Goal: Task Accomplishment & Management: Use online tool/utility

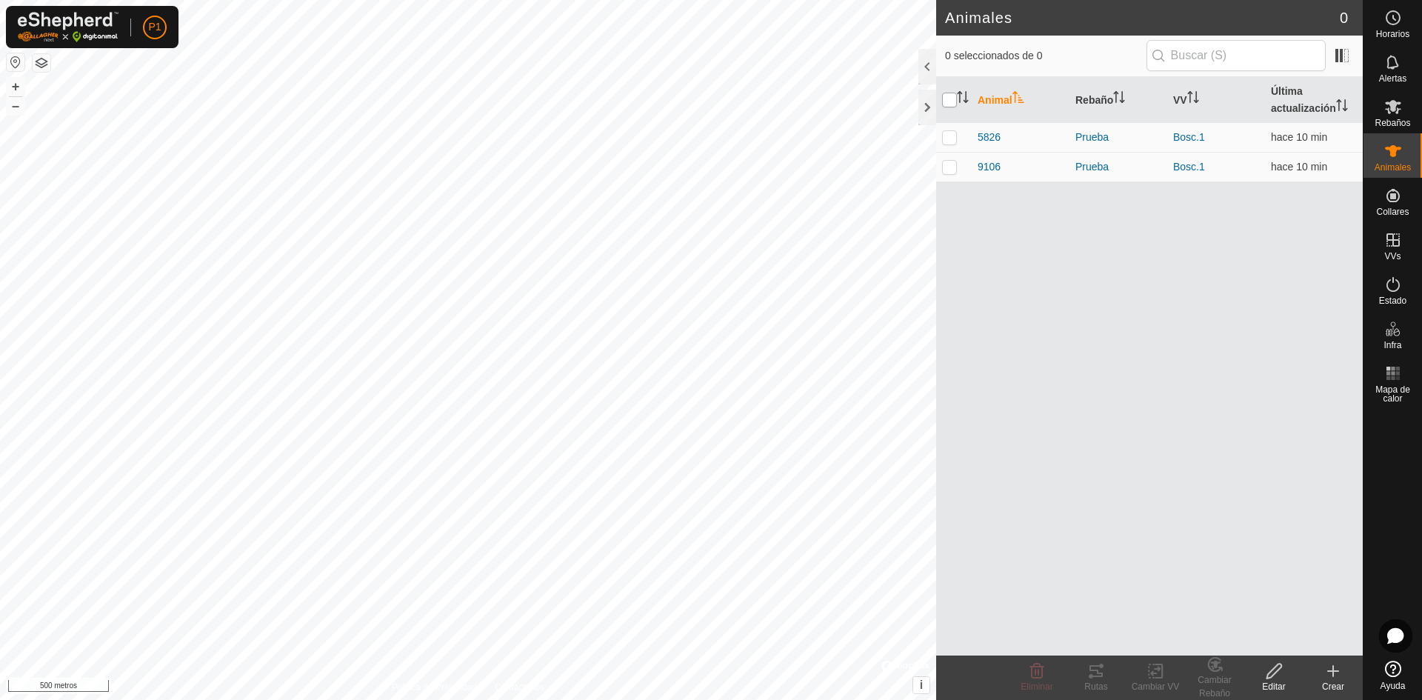
click at [948, 104] on input "checkbox" at bounding box center [949, 100] width 15 height 15
checkbox input "true"
click at [1095, 665] on icon at bounding box center [1096, 671] width 13 height 12
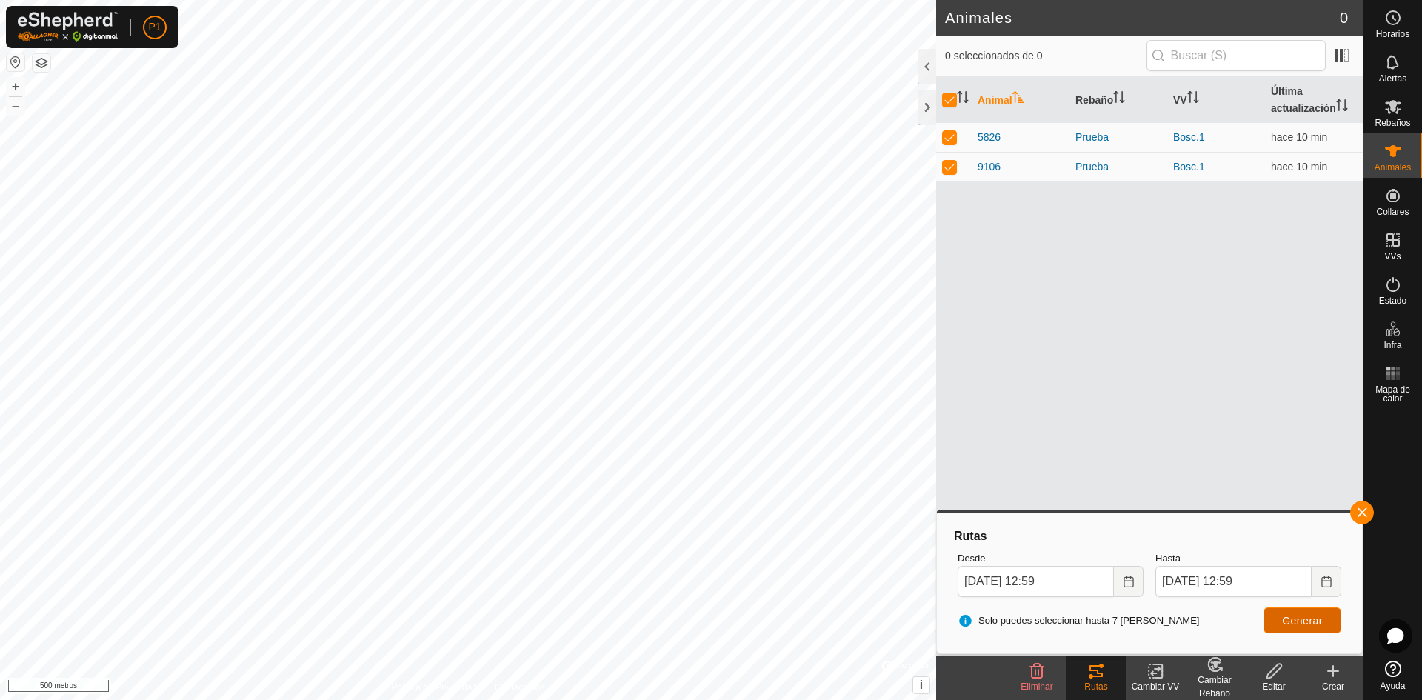
click at [1297, 618] on font "Generar" at bounding box center [1302, 621] width 41 height 12
click at [953, 99] on input "checkbox" at bounding box center [949, 100] width 15 height 15
checkbox input "false"
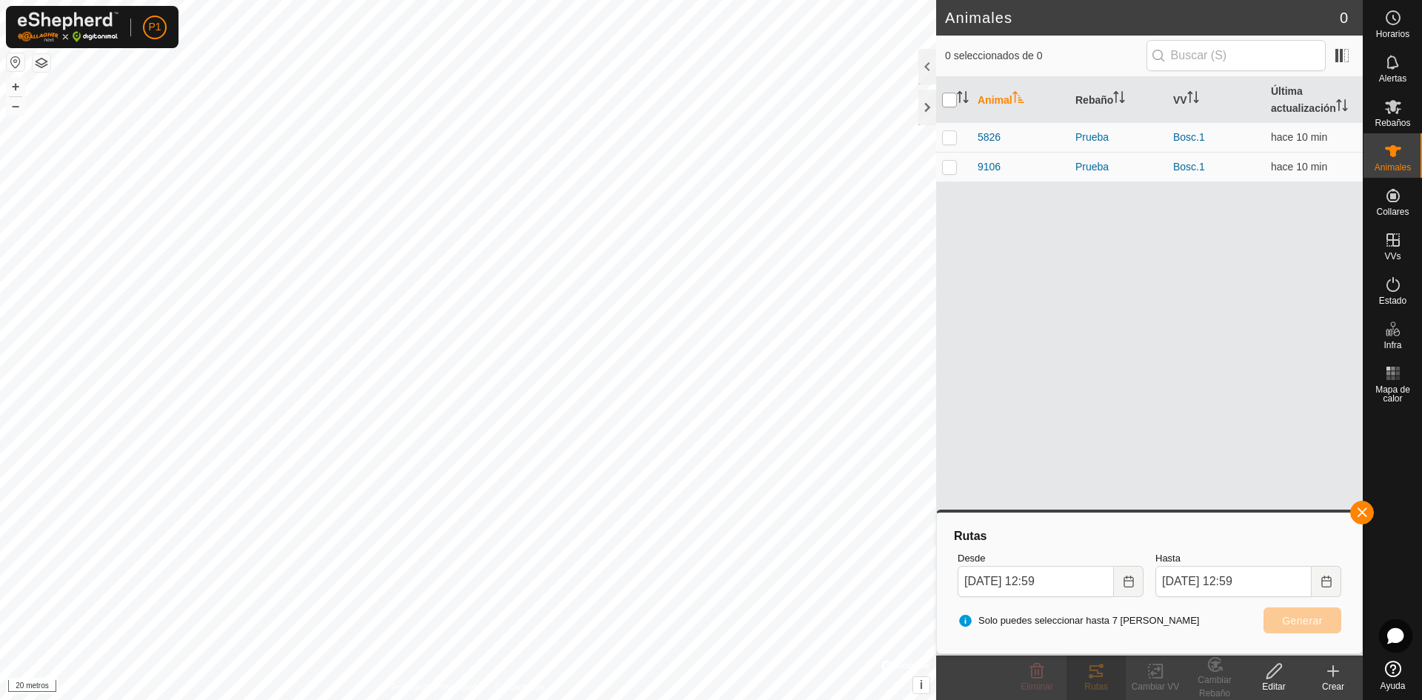
click at [954, 102] on input "checkbox" at bounding box center [949, 100] width 15 height 15
checkbox input "true"
click at [952, 103] on input "checkbox" at bounding box center [949, 100] width 15 height 15
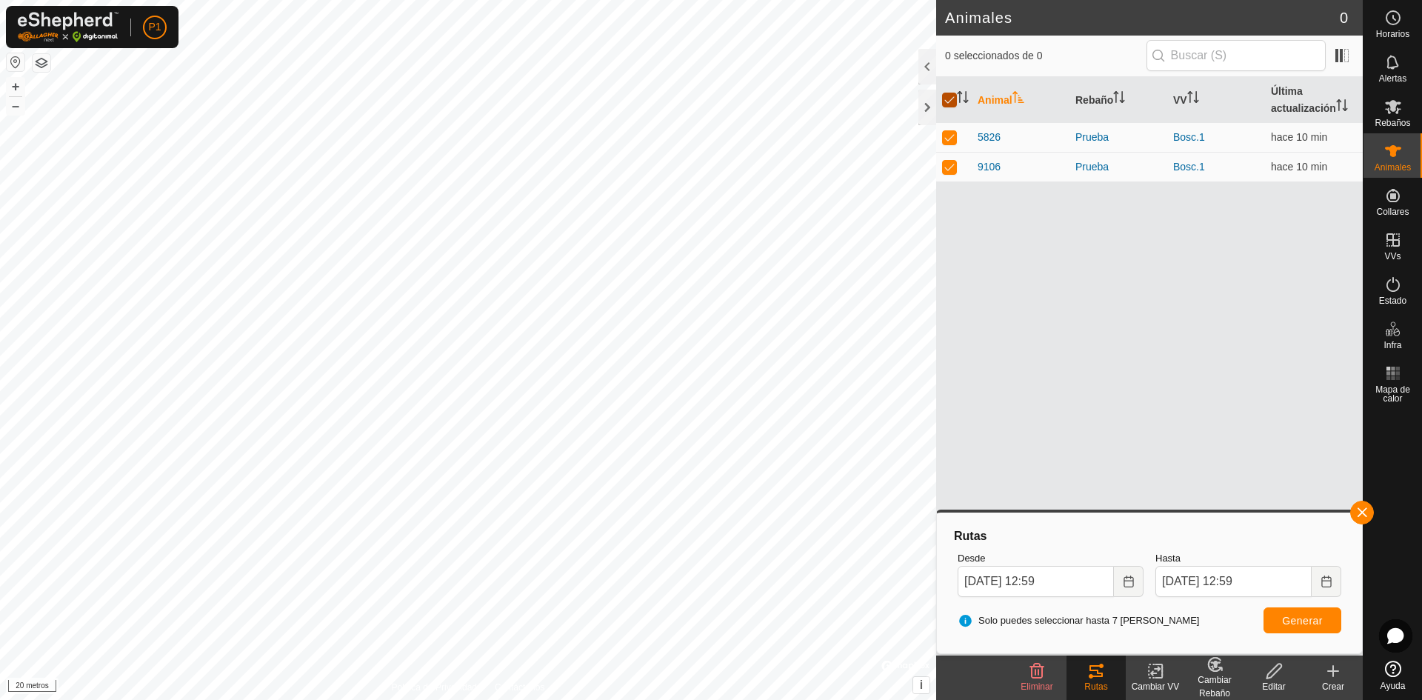
checkbox input "false"
click at [950, 99] on input "checkbox" at bounding box center [949, 100] width 15 height 15
checkbox input "true"
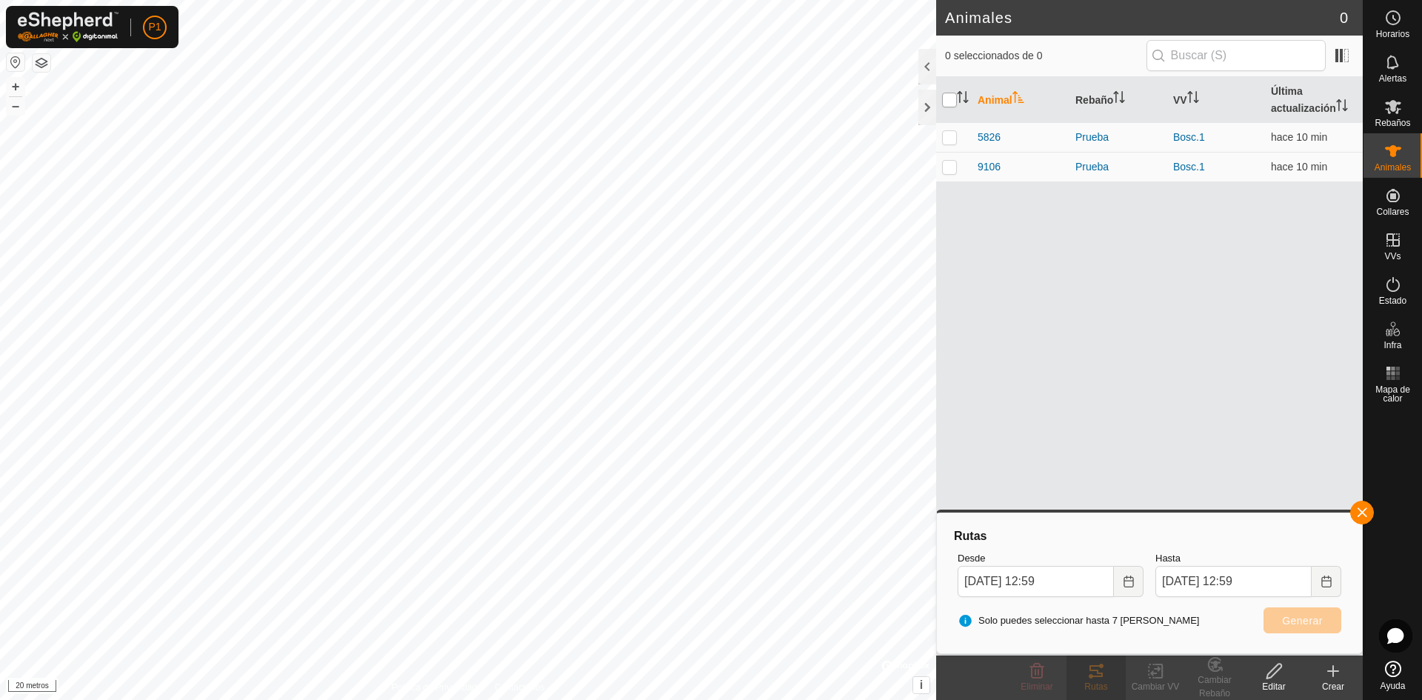
checkbox input "true"
click at [1309, 625] on font "Generar" at bounding box center [1302, 621] width 41 height 12
click at [945, 98] on input "checkbox" at bounding box center [949, 100] width 15 height 15
checkbox input "false"
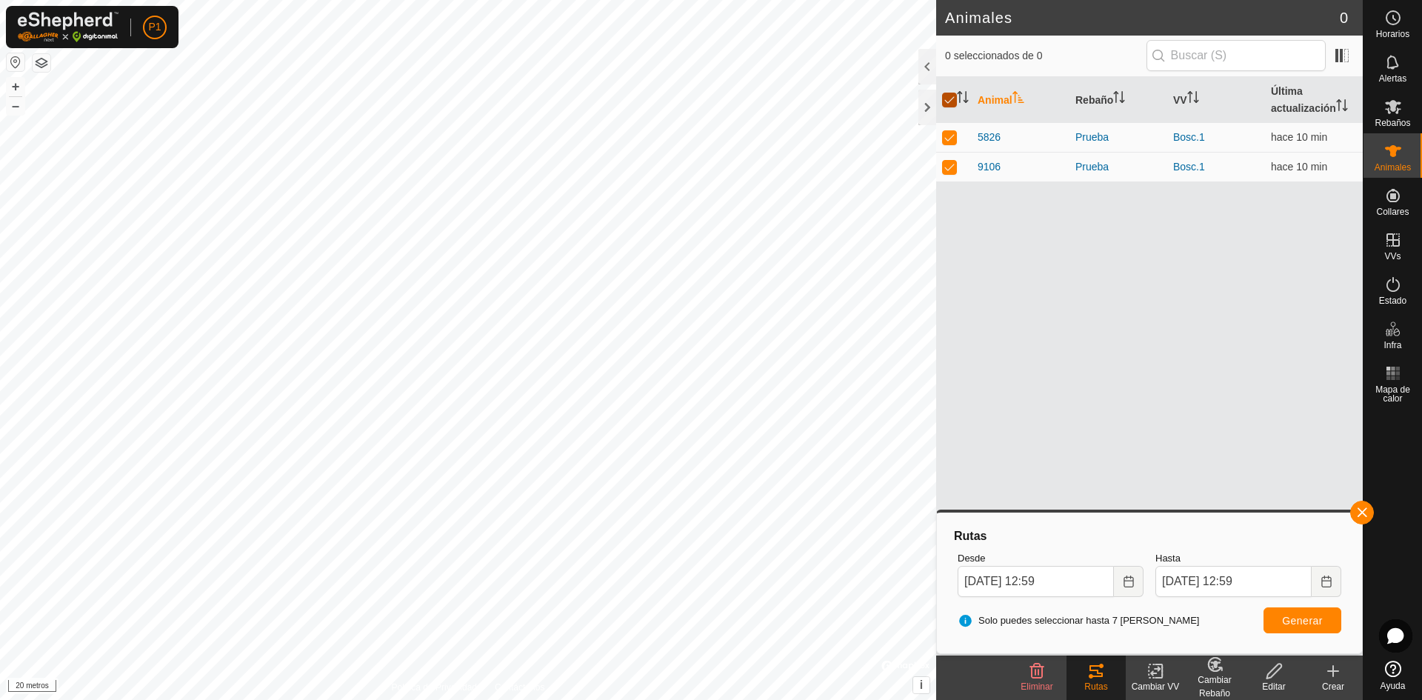
checkbox input "false"
